Goal: Information Seeking & Learning: Understand process/instructions

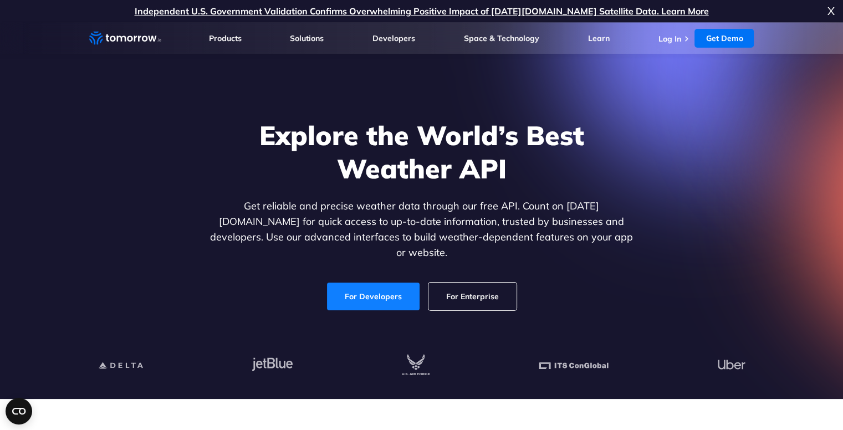
click at [390, 284] on link "For Developers" at bounding box center [373, 297] width 93 height 28
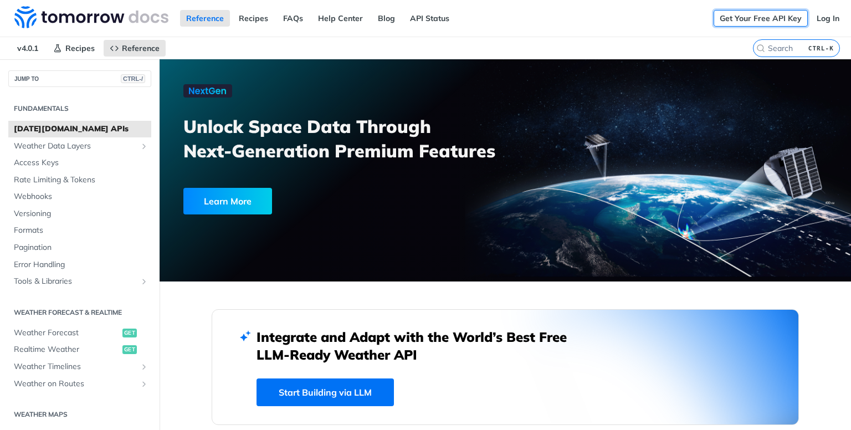
click at [757, 15] on link "Get Your Free API Key" at bounding box center [761, 18] width 94 height 17
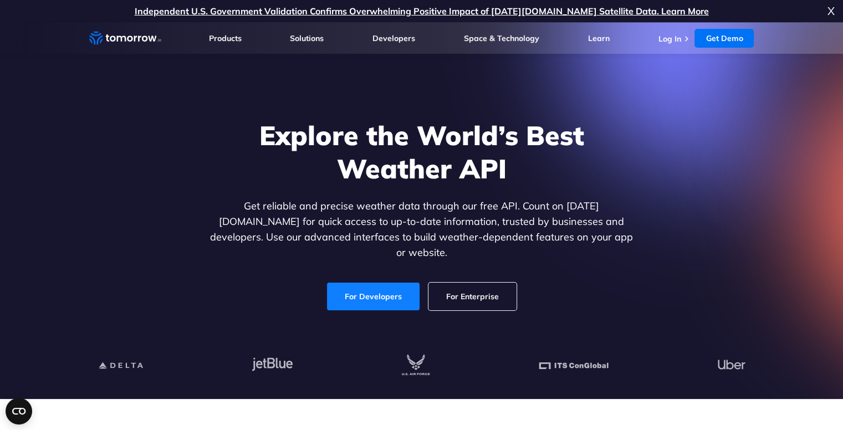
click at [366, 283] on link "For Developers" at bounding box center [373, 297] width 93 height 28
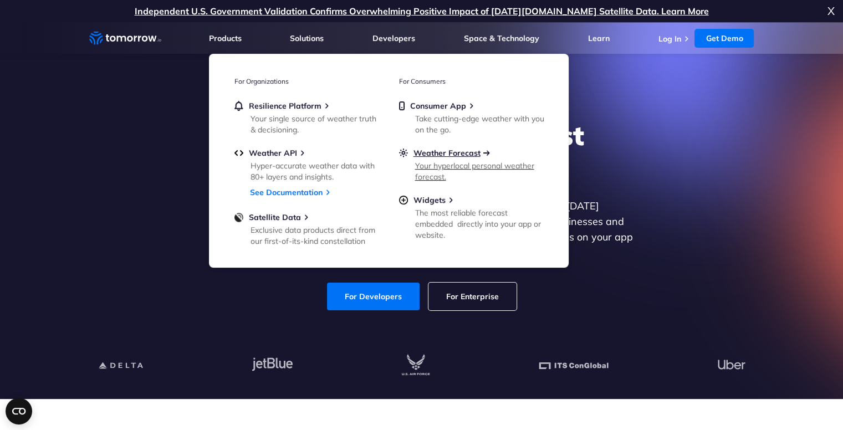
click at [462, 157] on span "Weather Forecast" at bounding box center [447, 153] width 67 height 10
click at [450, 151] on span "Weather Forecast" at bounding box center [447, 153] width 67 height 10
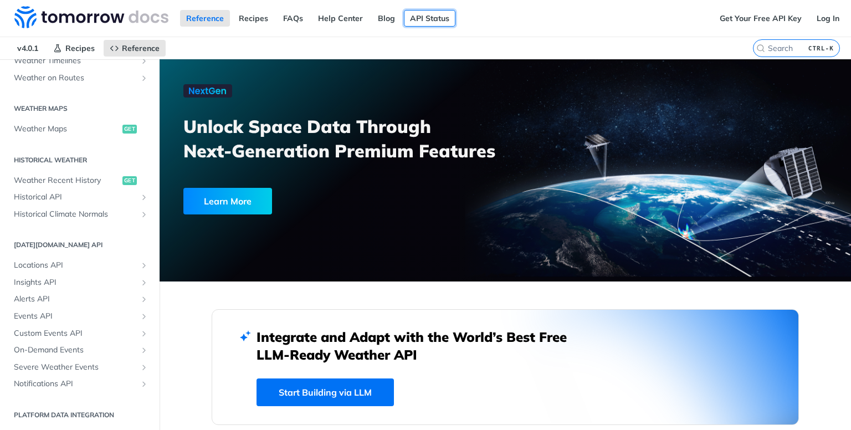
click at [426, 20] on link "API Status" at bounding box center [430, 18] width 52 height 17
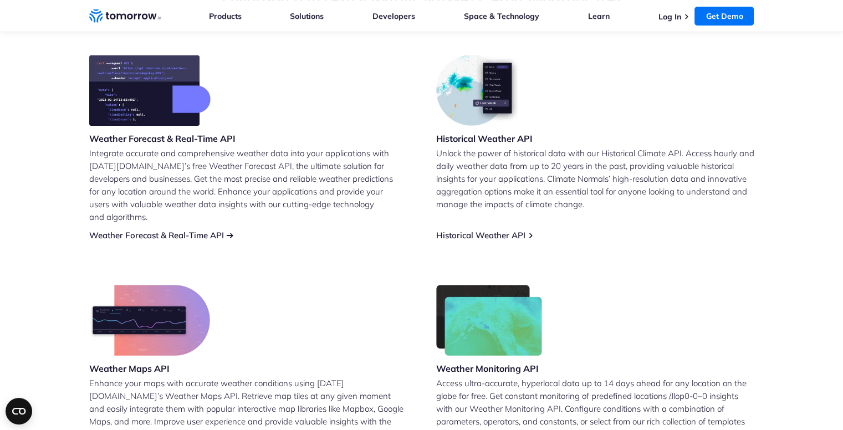
scroll to position [388, 0]
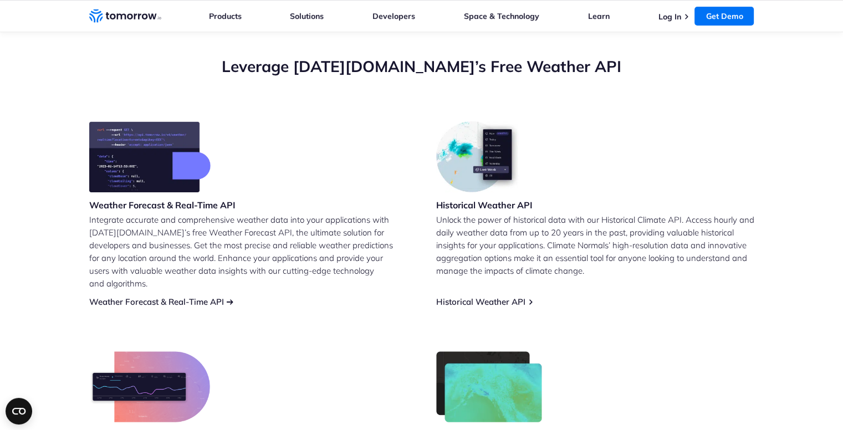
click at [206, 297] on link "Weather Forecast & Real-Time API" at bounding box center [156, 302] width 135 height 11
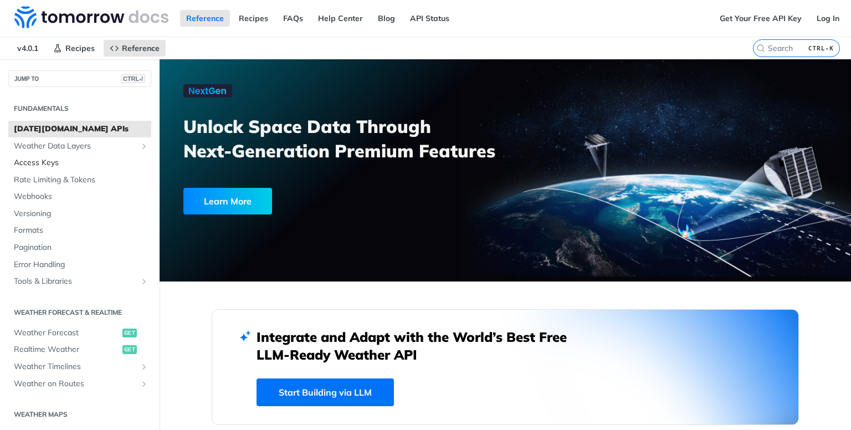
click at [49, 165] on span "Access Keys" at bounding box center [81, 162] width 135 height 11
